Goal: Information Seeking & Learning: Learn about a topic

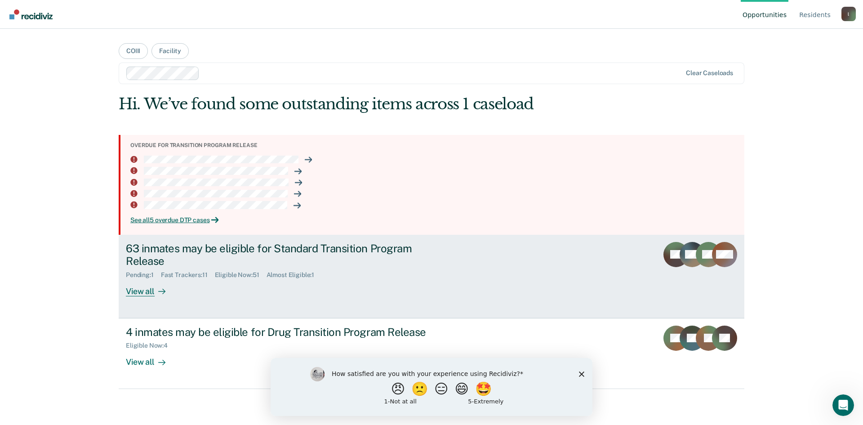
click at [151, 295] on div "View all" at bounding box center [151, 288] width 50 height 18
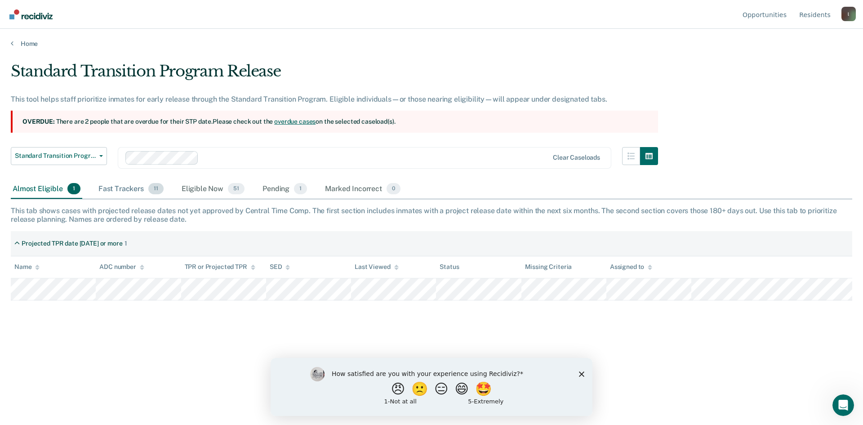
click at [137, 187] on div "Fast Trackers 11" at bounding box center [131, 189] width 69 height 20
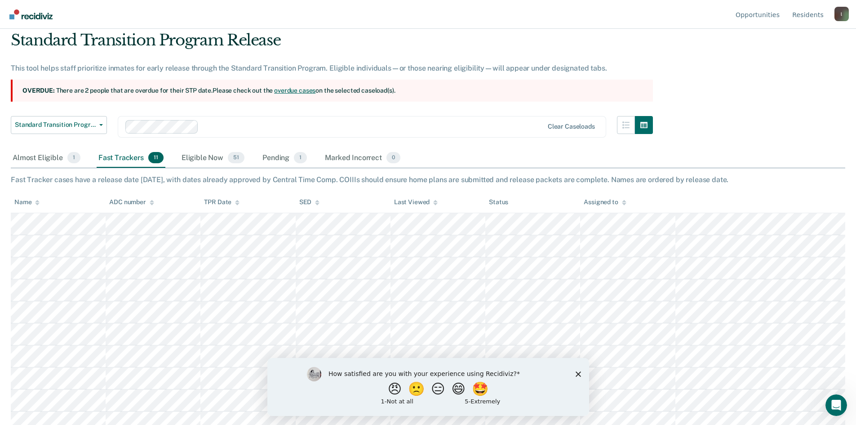
scroll to position [45, 0]
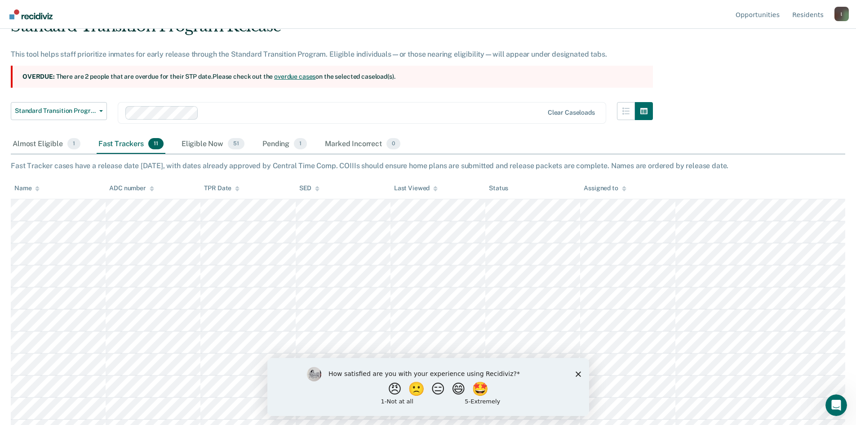
click at [579, 373] on polygon "Close survey" at bounding box center [577, 373] width 5 height 5
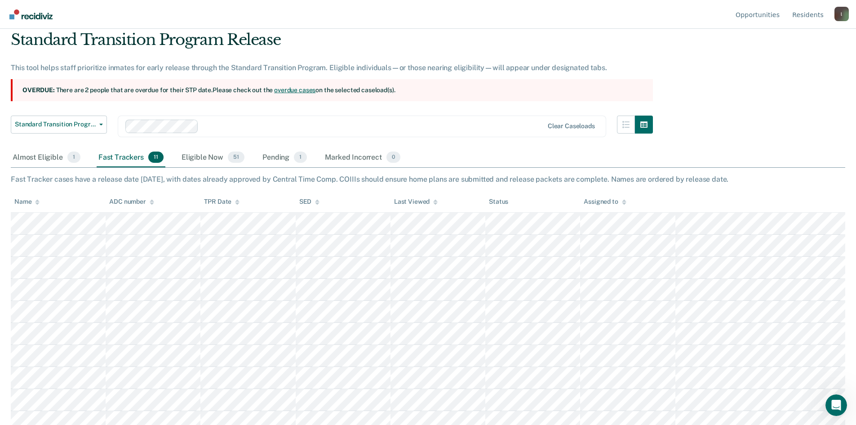
scroll to position [0, 0]
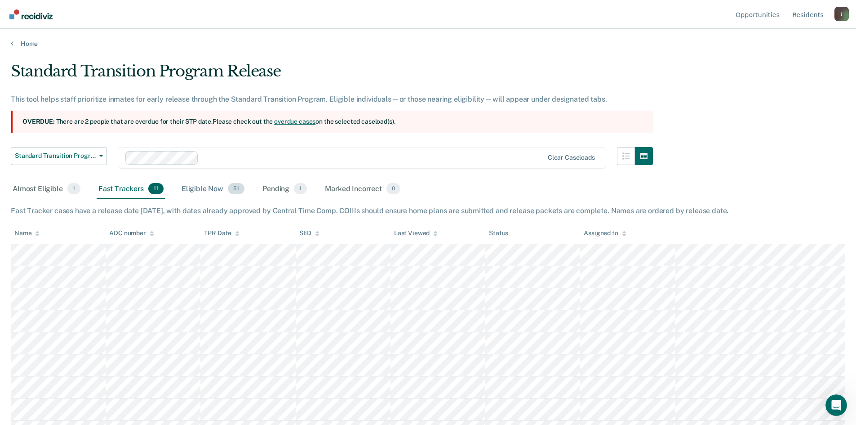
click at [216, 188] on div "Eligible Now 51" at bounding box center [213, 189] width 67 height 20
click at [24, 47] on link "Home" at bounding box center [428, 44] width 835 height 8
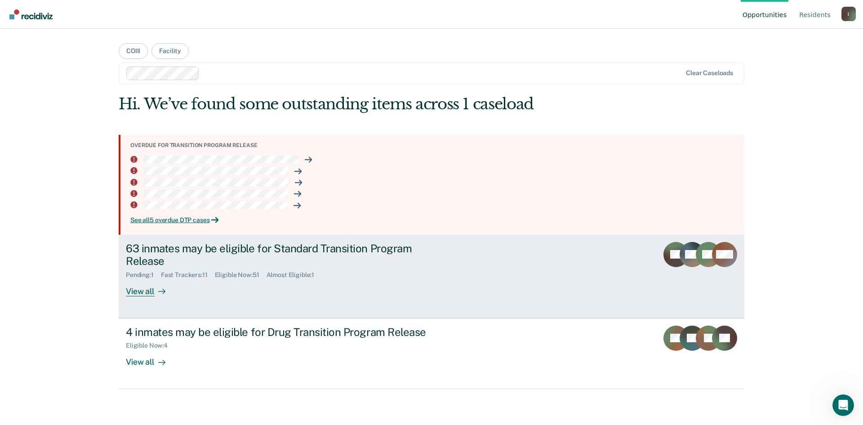
click at [146, 291] on div "View all" at bounding box center [151, 288] width 50 height 18
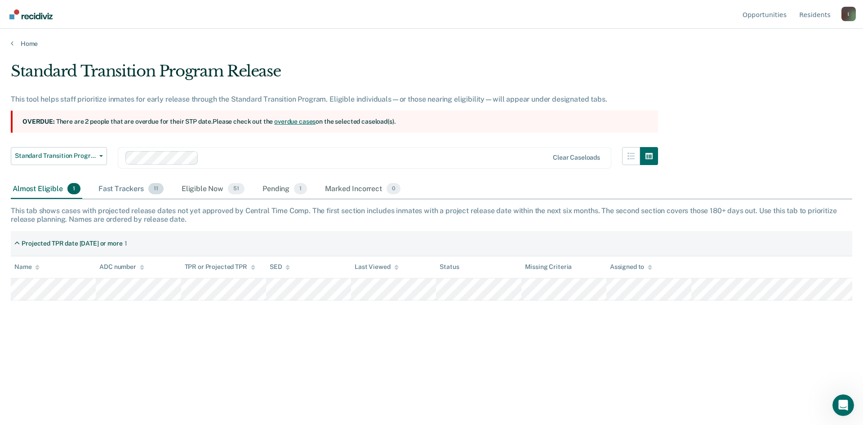
click at [126, 190] on div "Fast Trackers 11" at bounding box center [131, 189] width 69 height 20
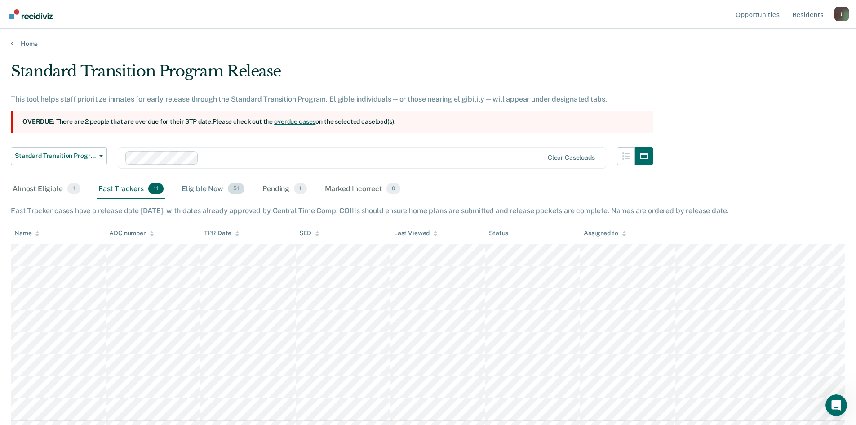
click at [214, 187] on div "Eligible Now 51" at bounding box center [213, 189] width 67 height 20
